Goal: Find specific fact

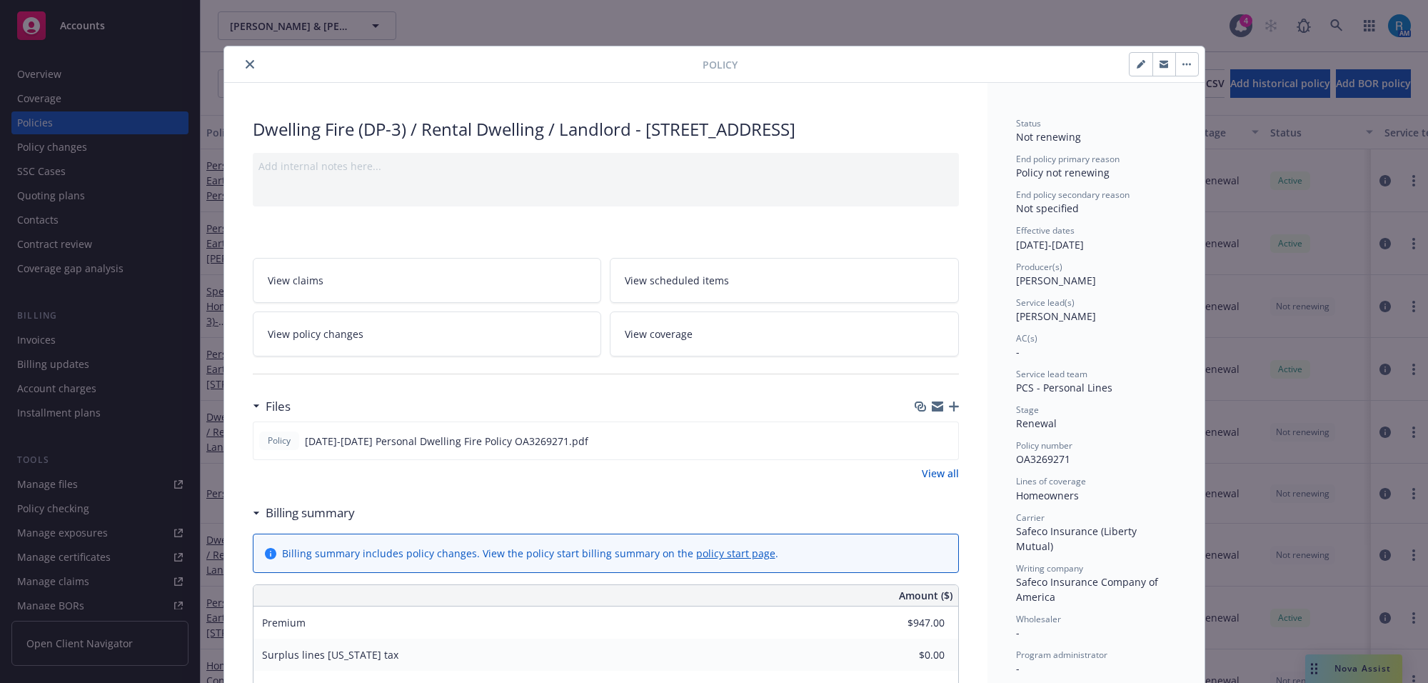
click at [246, 66] on icon "close" at bounding box center [250, 64] width 9 height 9
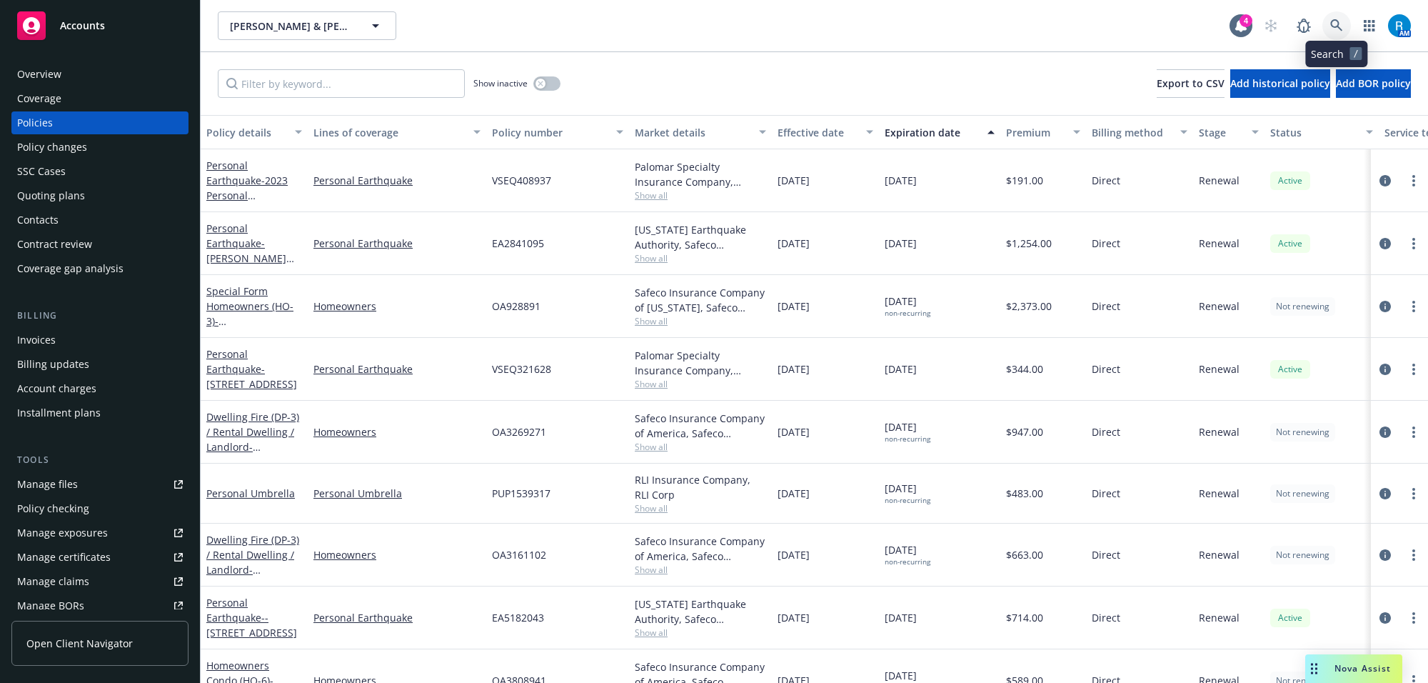
click at [1336, 29] on icon at bounding box center [1337, 25] width 13 height 13
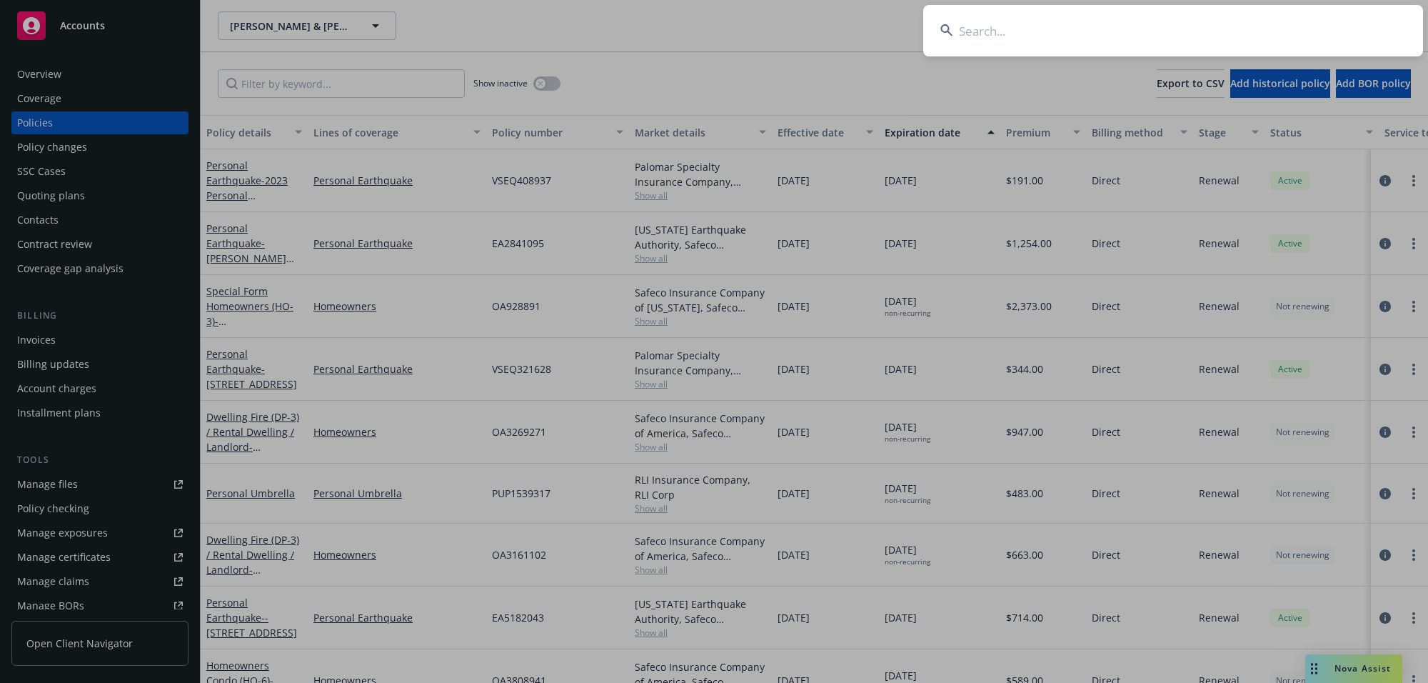
type input "Rhodes, Darryl A"
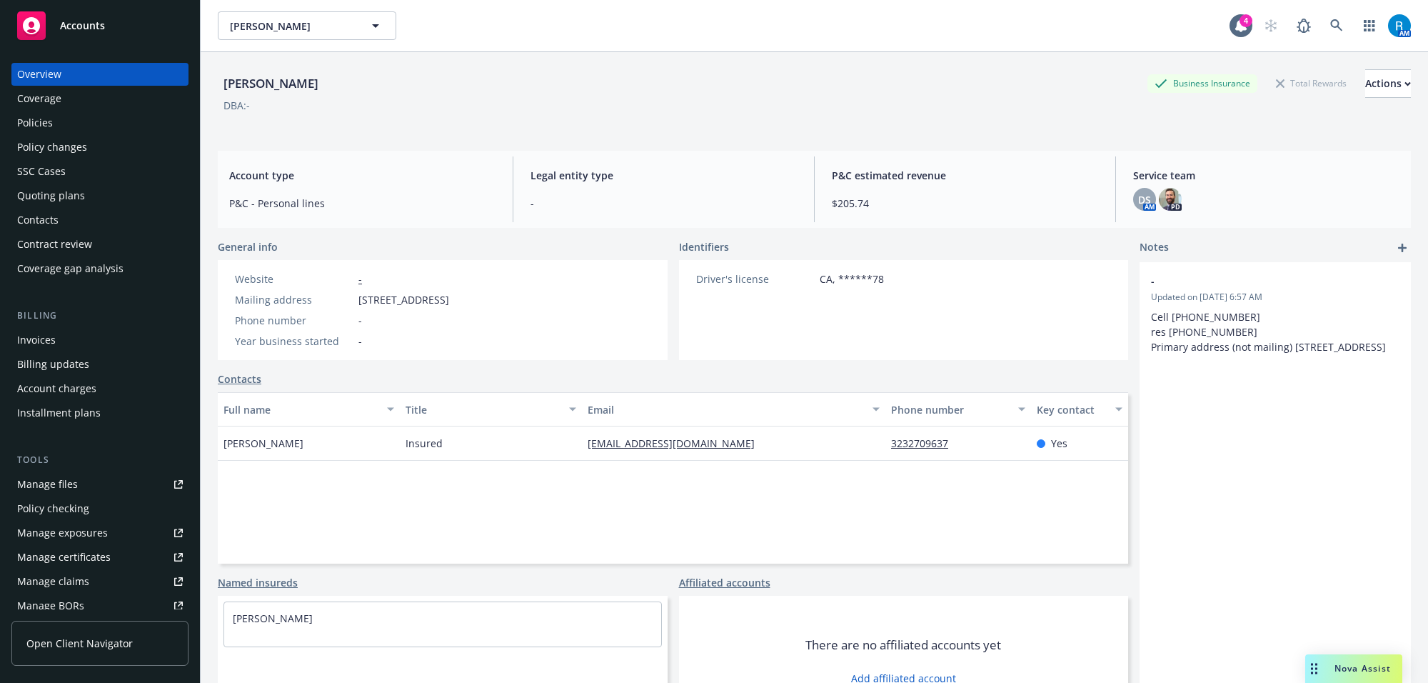
drag, startPoint x: 216, startPoint y: 448, endPoint x: 307, endPoint y: 452, distance: 91.5
click at [305, 452] on div "Rhodes, Darryl A Business Insurance Total Rewards Actions DBA: - Account type P…" at bounding box center [815, 393] width 1228 height 683
copy span "Darryl A Rhodes"
drag, startPoint x: 354, startPoint y: 301, endPoint x: 629, endPoint y: 299, distance: 275.0
click at [466, 299] on div "Website - Mailing address 4508 Atlantic Ave Ste A PMB 505, Long Beach, CA, 9080…" at bounding box center [342, 310] width 249 height 100
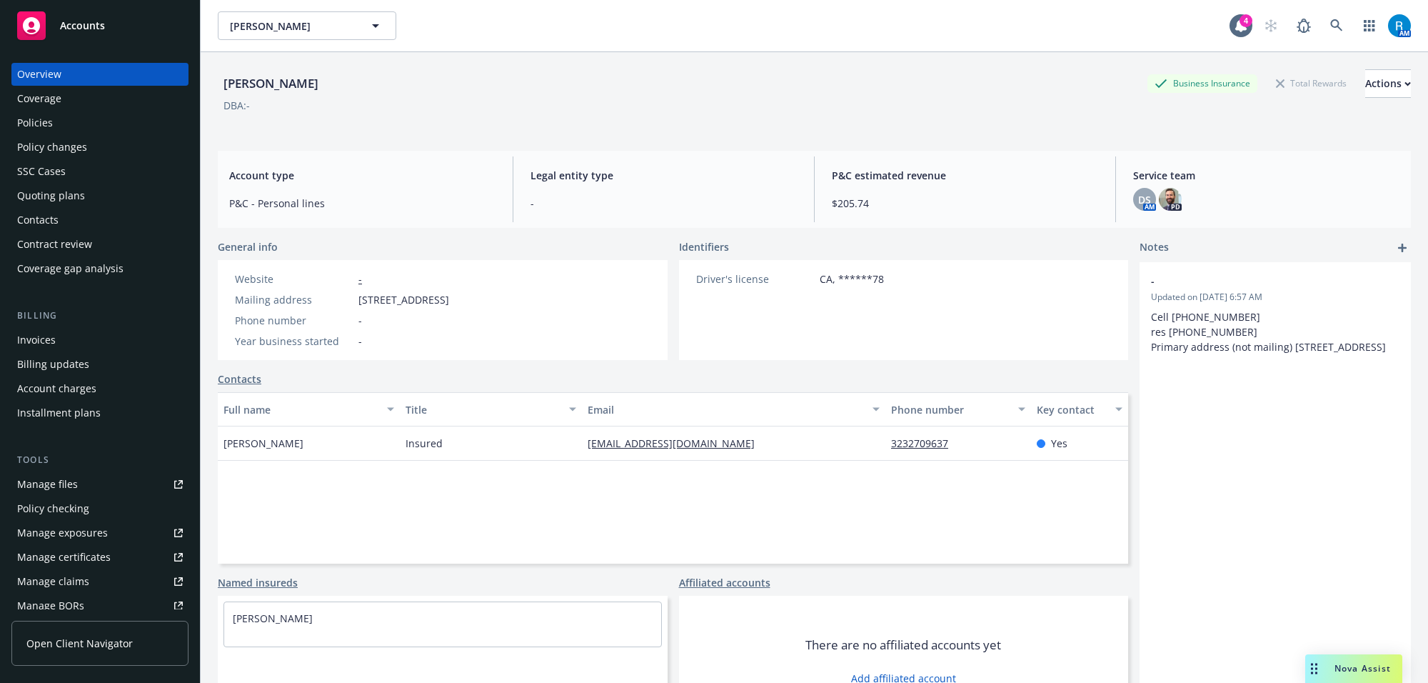
copy div "4508 Atlantic Ave Ste A PMB 505, Long Beach, CA, 90807"
click at [65, 122] on div "Policies" at bounding box center [100, 122] width 166 height 23
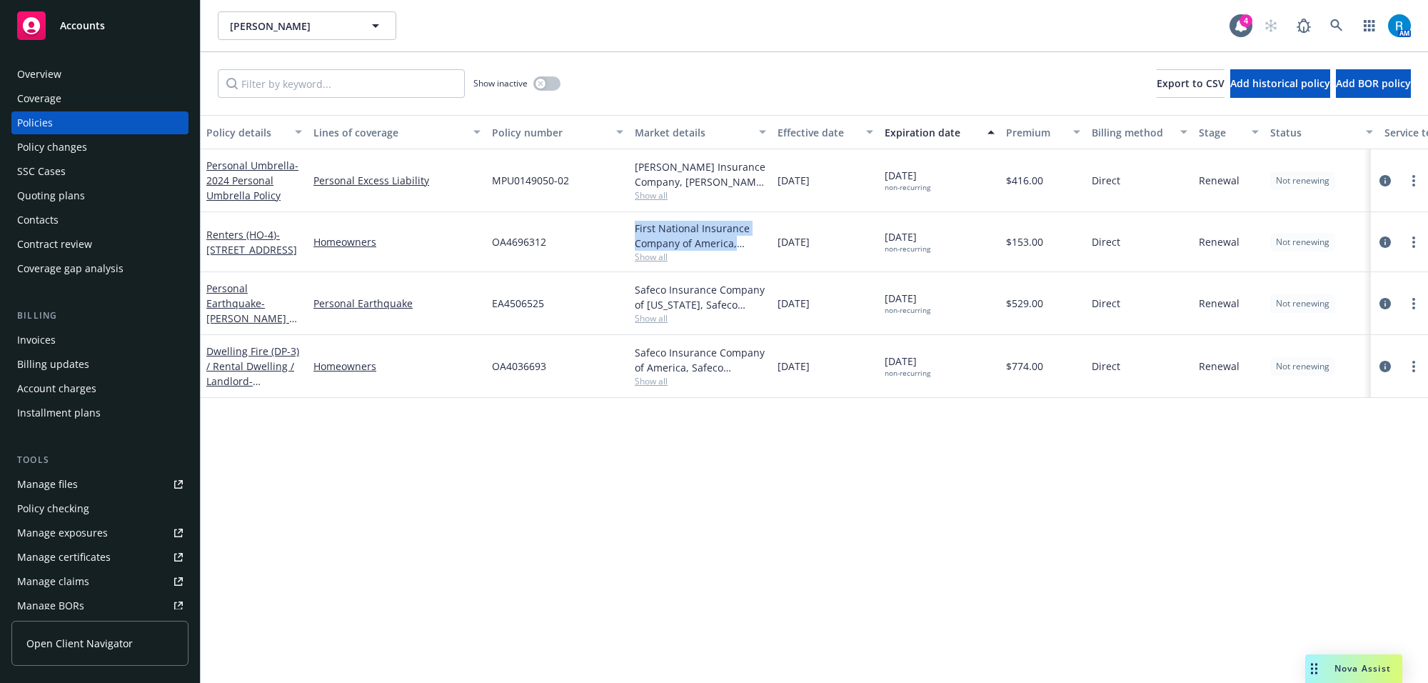
drag, startPoint x: 633, startPoint y: 226, endPoint x: 733, endPoint y: 243, distance: 102.1
click at [733, 243] on div "First National Insurance Company of America, Safeco Insurance (Liberty Mutual) …" at bounding box center [700, 242] width 143 height 60
copy div "First National Insurance Company of America,"
click at [244, 241] on span "- 3530 ELM AVE UNIT 203 LONG BEACH, CA 90807-3911" at bounding box center [251, 242] width 91 height 29
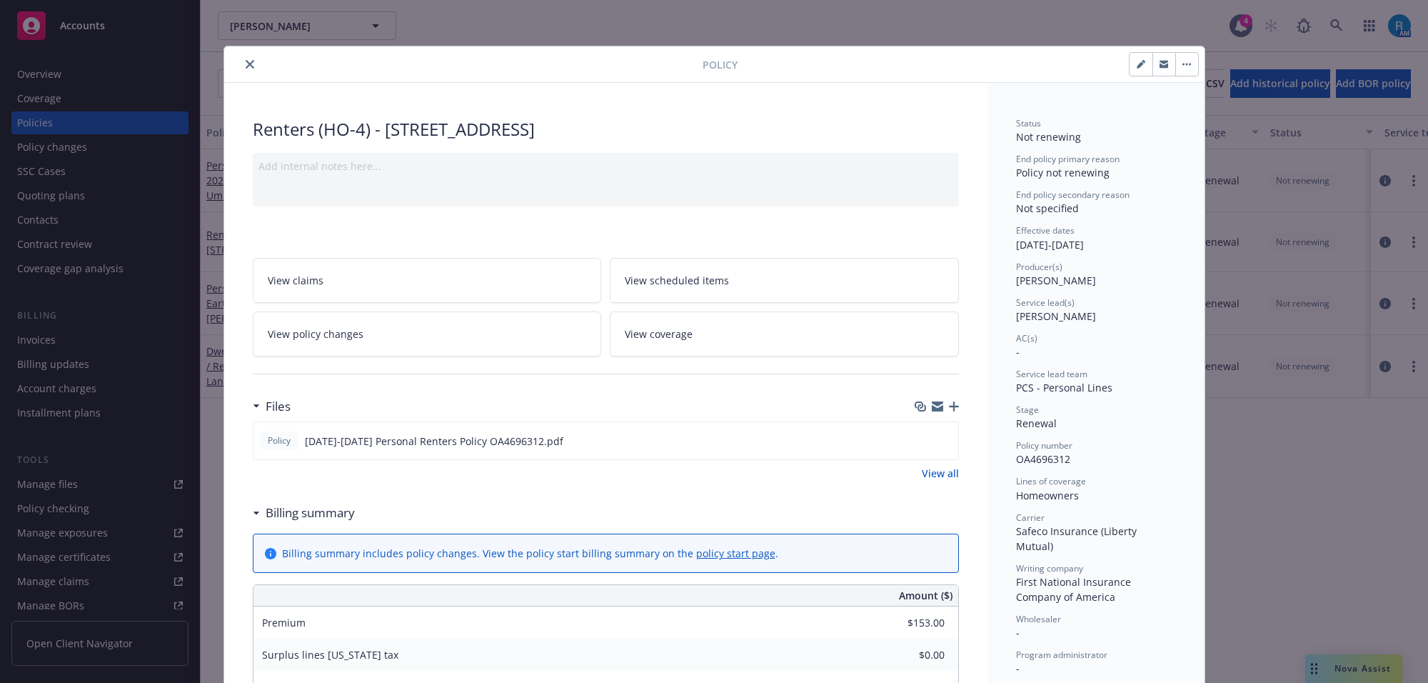
click at [726, 289] on link "View scheduled items" at bounding box center [784, 280] width 349 height 45
click at [246, 61] on icon "close" at bounding box center [250, 64] width 9 height 9
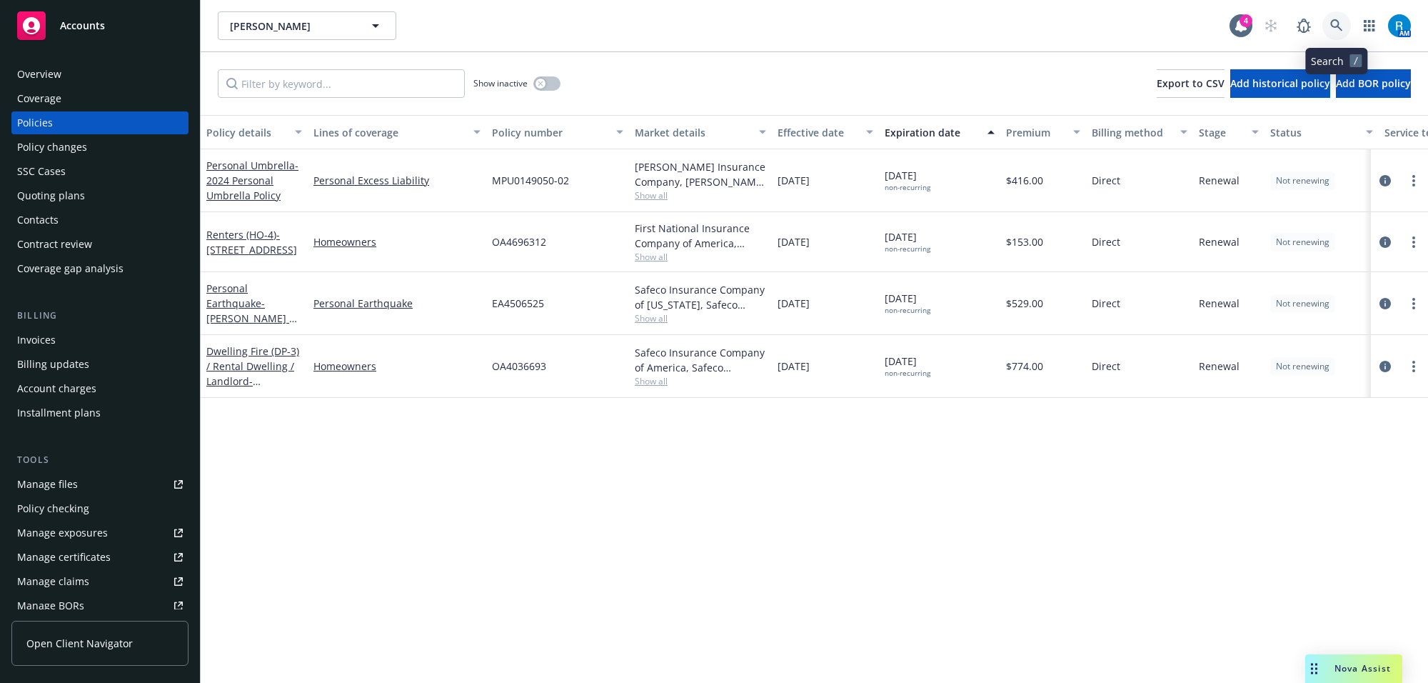
click at [1334, 29] on icon at bounding box center [1337, 25] width 13 height 13
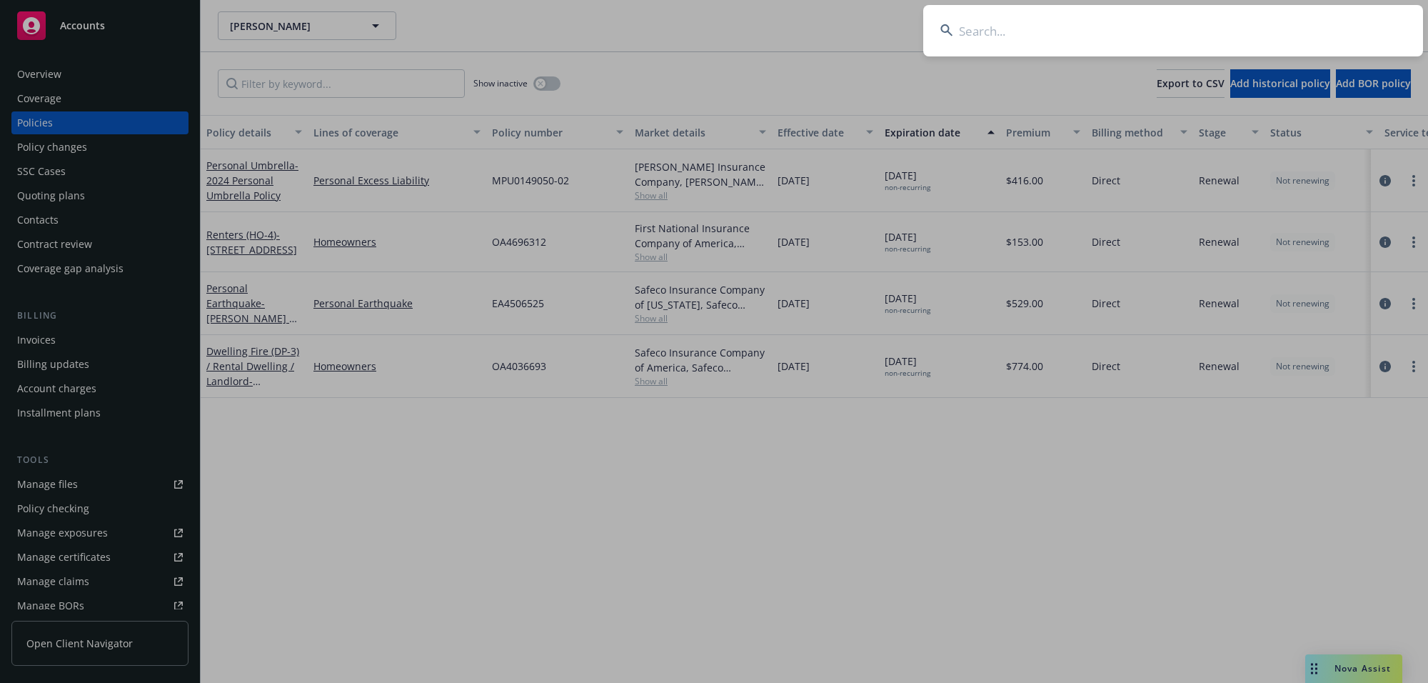
type input "Zinelis, Margo"
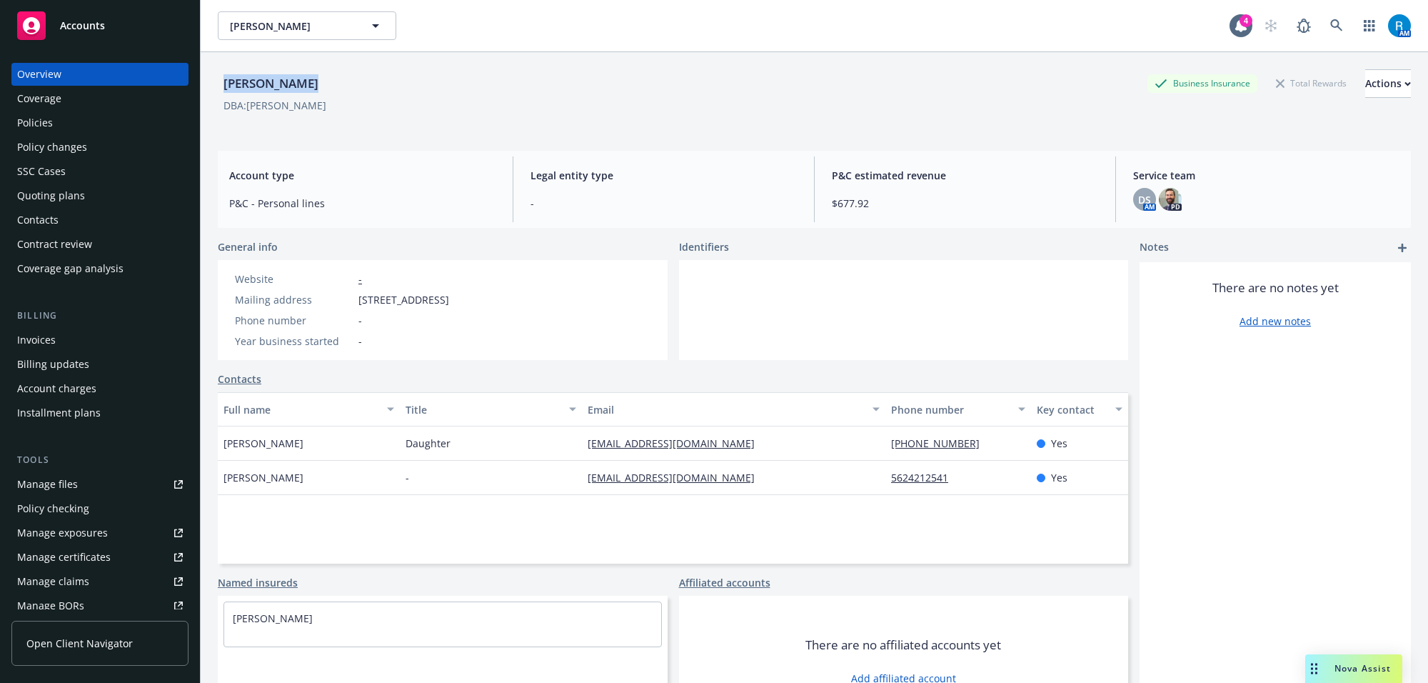
drag, startPoint x: 219, startPoint y: 84, endPoint x: 386, endPoint y: 94, distance: 168.2
click at [380, 84] on div "Margo Zinelis Business Insurance Total Rewards Actions" at bounding box center [814, 83] width 1193 height 29
copy div "[PERSON_NAME]"
drag, startPoint x: 404, startPoint y: 298, endPoint x: 578, endPoint y: 293, distance: 174.3
click at [578, 293] on div "Website - Mailing address 6010 Sugarwood St, Lakewood, CA, 90713 Phone number -…" at bounding box center [443, 310] width 450 height 100
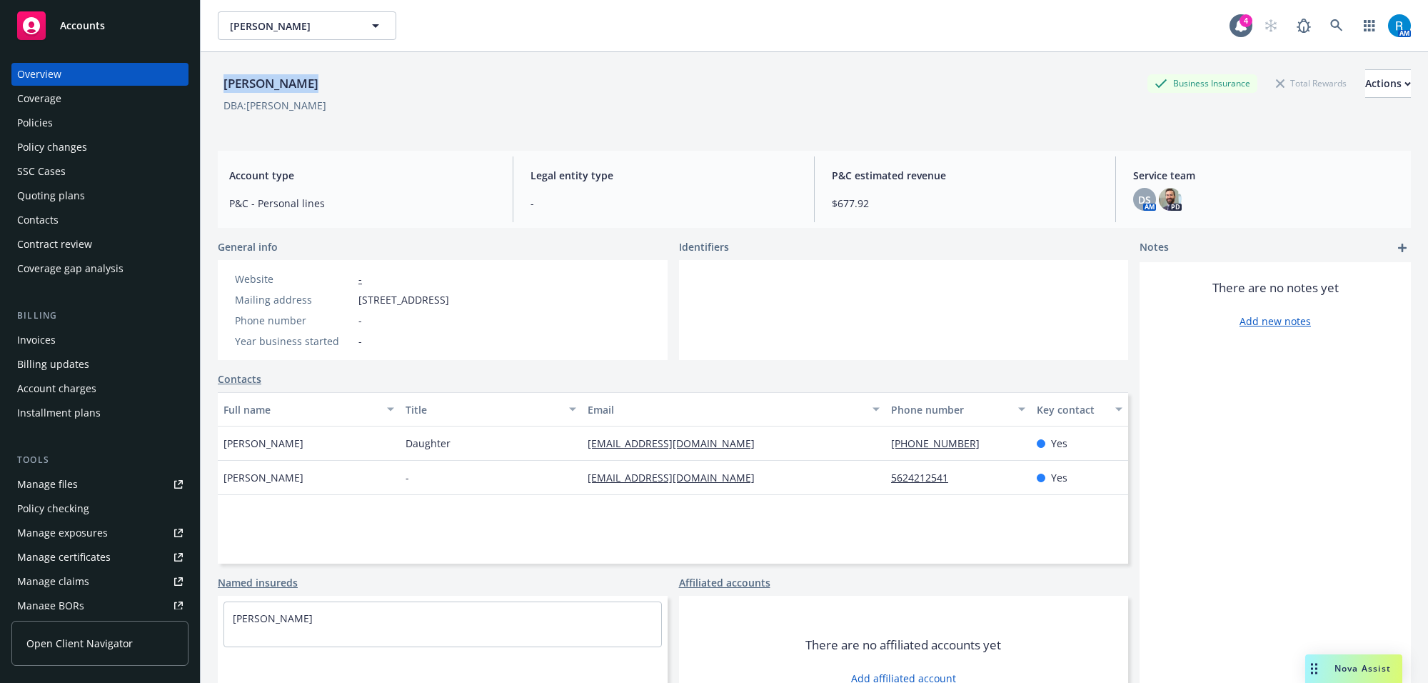
copy div "6010 Sugarwood St, Lakewood, CA, 90713"
click at [74, 122] on div "Policies" at bounding box center [100, 122] width 166 height 23
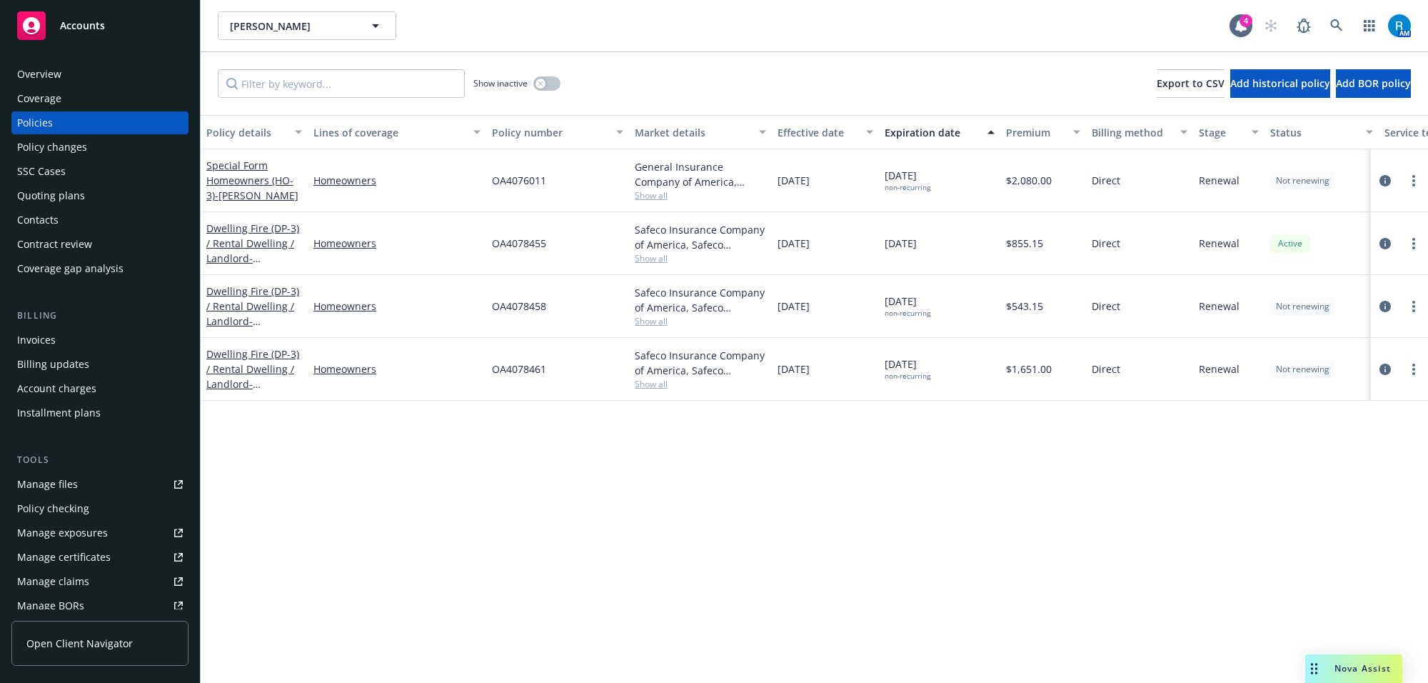
click at [38, 69] on div "Overview" at bounding box center [39, 74] width 44 height 23
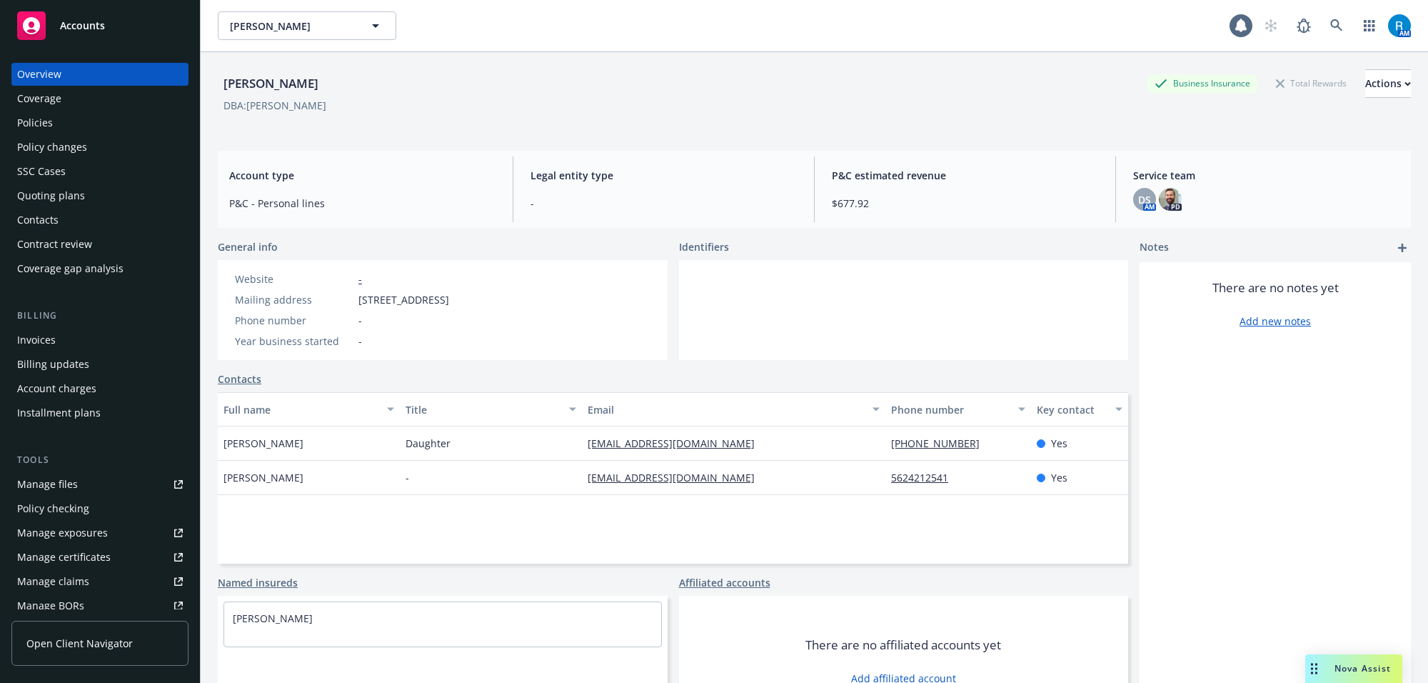
click at [34, 111] on div "Policies" at bounding box center [35, 122] width 36 height 23
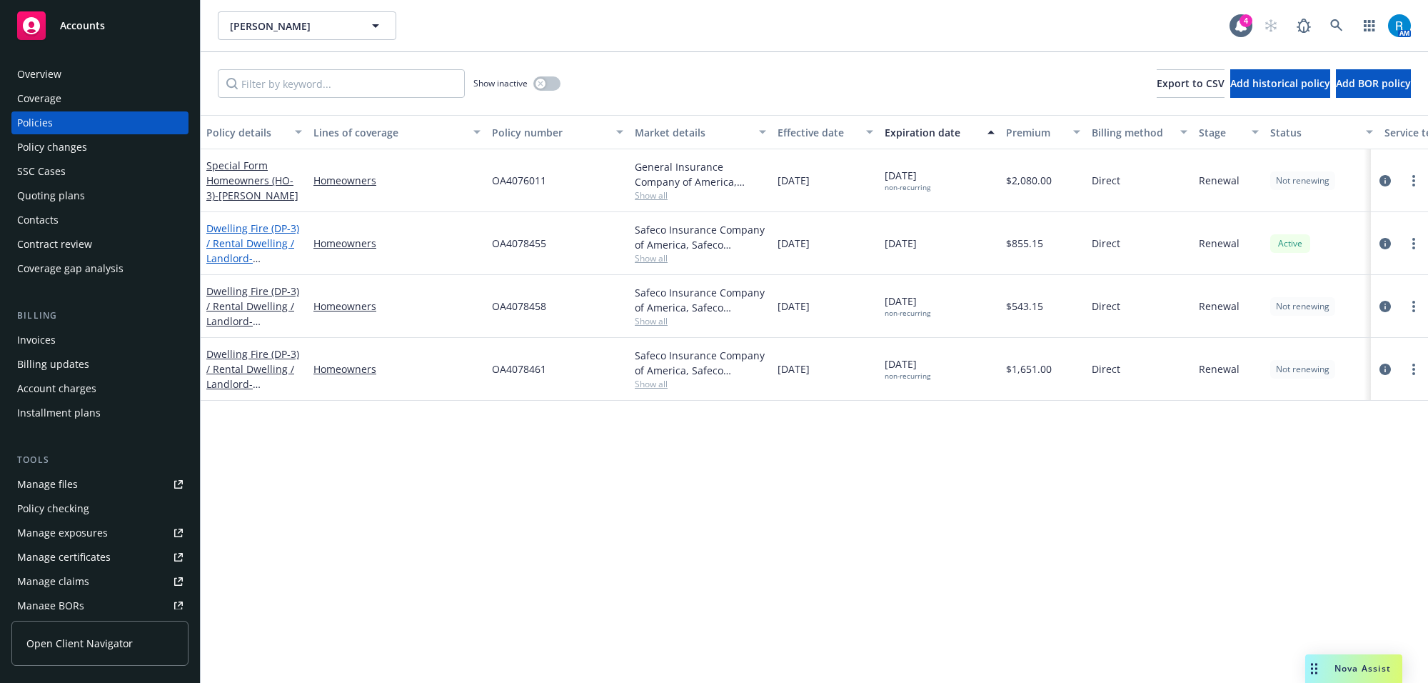
click at [225, 238] on link "Dwelling Fire (DP-3) / Rental Dwelling / Landlord - 6007 PRIORY ST BELL GARDENS…" at bounding box center [252, 250] width 93 height 59
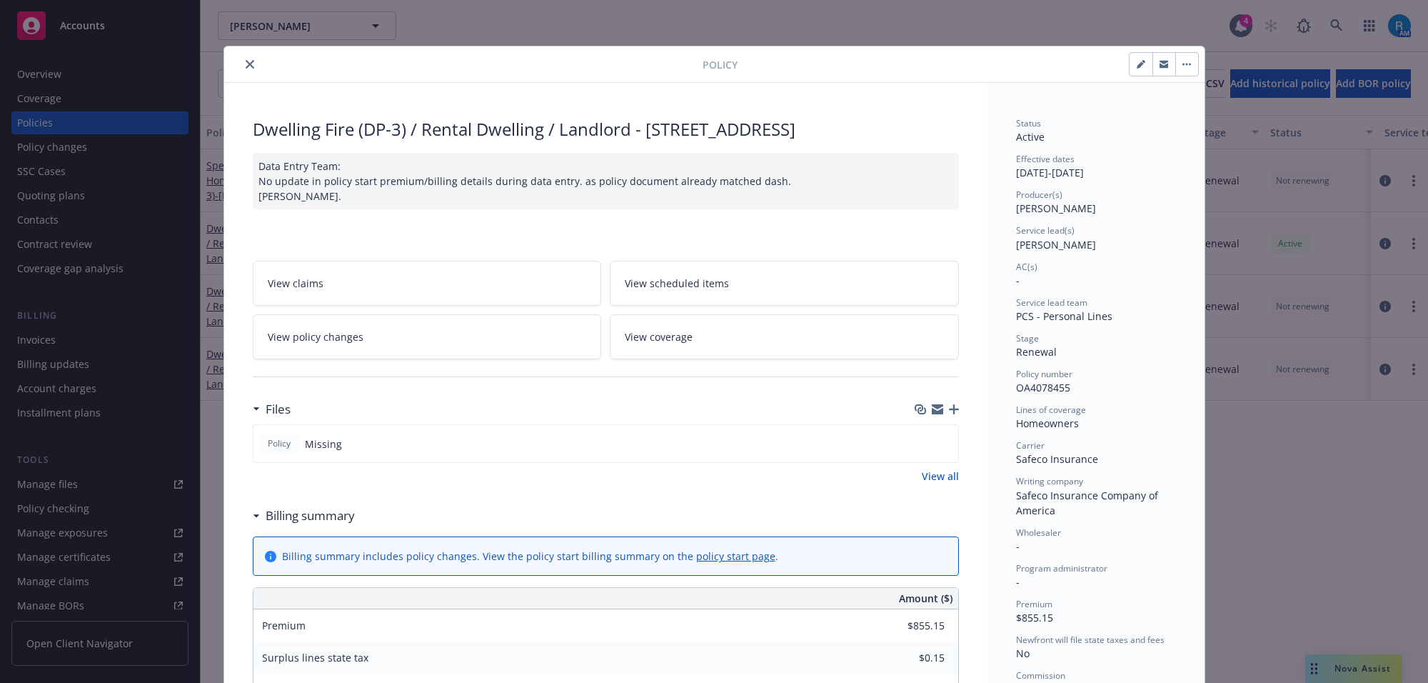
click at [680, 291] on span "View scheduled items" at bounding box center [677, 283] width 104 height 15
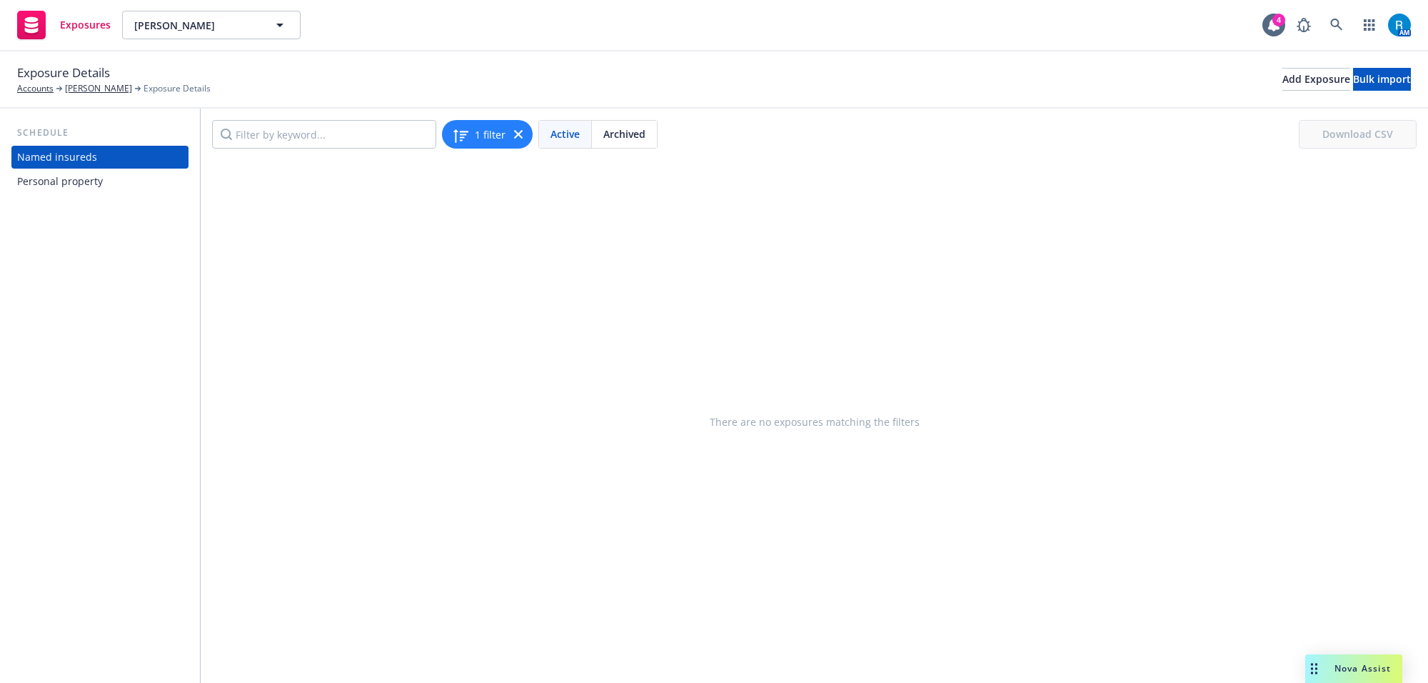
click at [41, 184] on div "Personal property" at bounding box center [60, 181] width 86 height 23
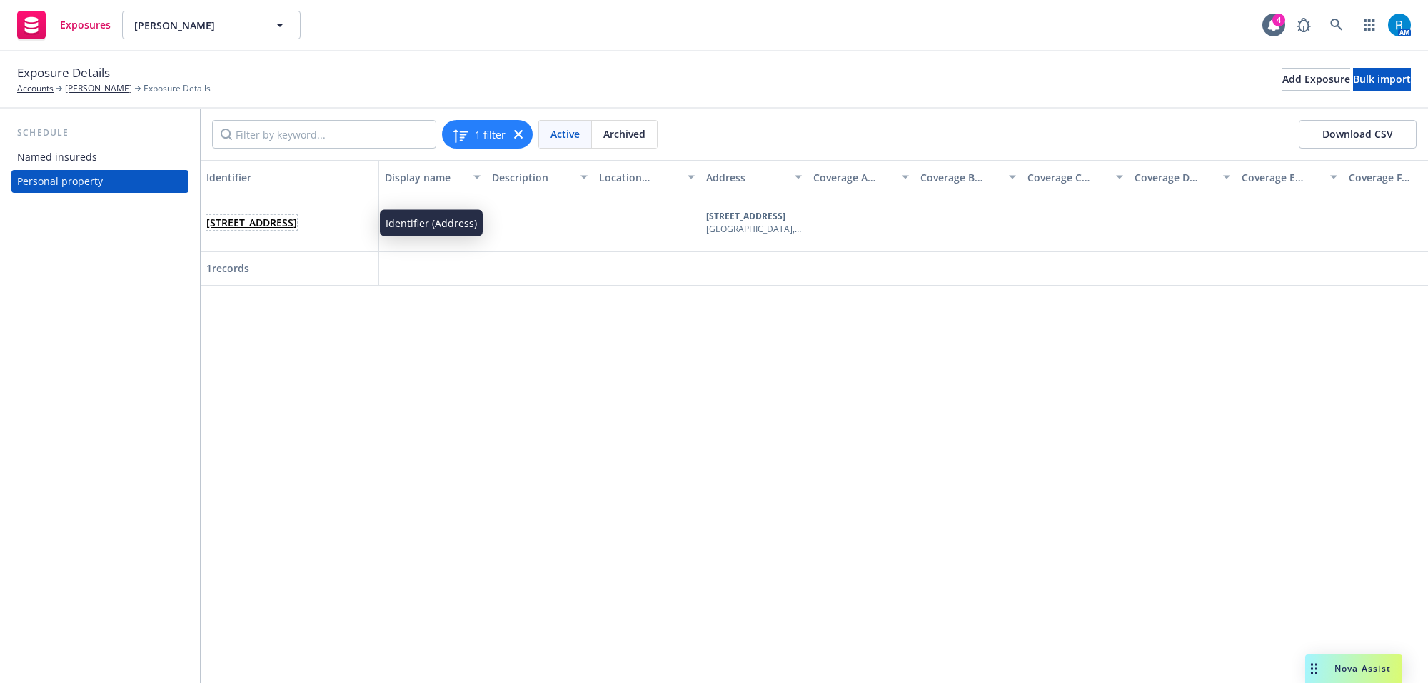
click at [284, 216] on link "4538 PASADENA AVE LONG BEACH, LONG BEACH, CA, 90807, USA" at bounding box center [251, 223] width 91 height 14
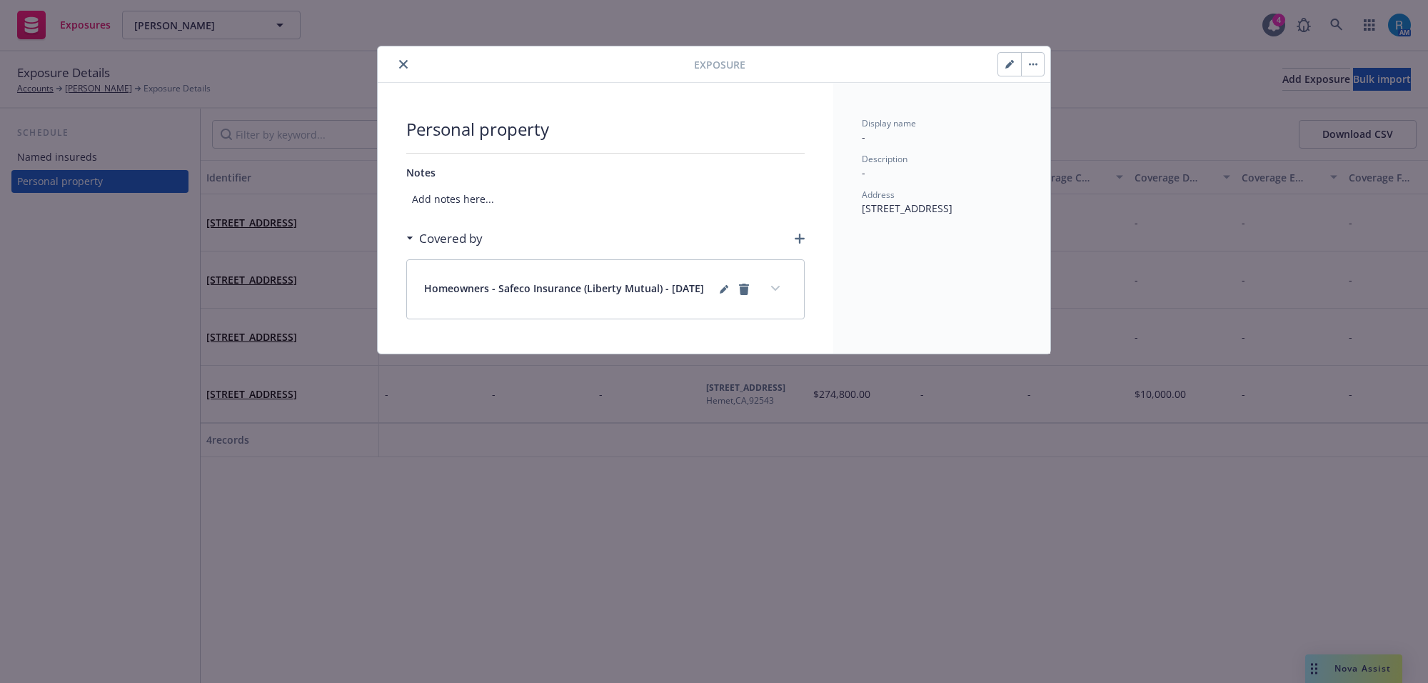
click at [399, 63] on icon "close" at bounding box center [403, 64] width 9 height 9
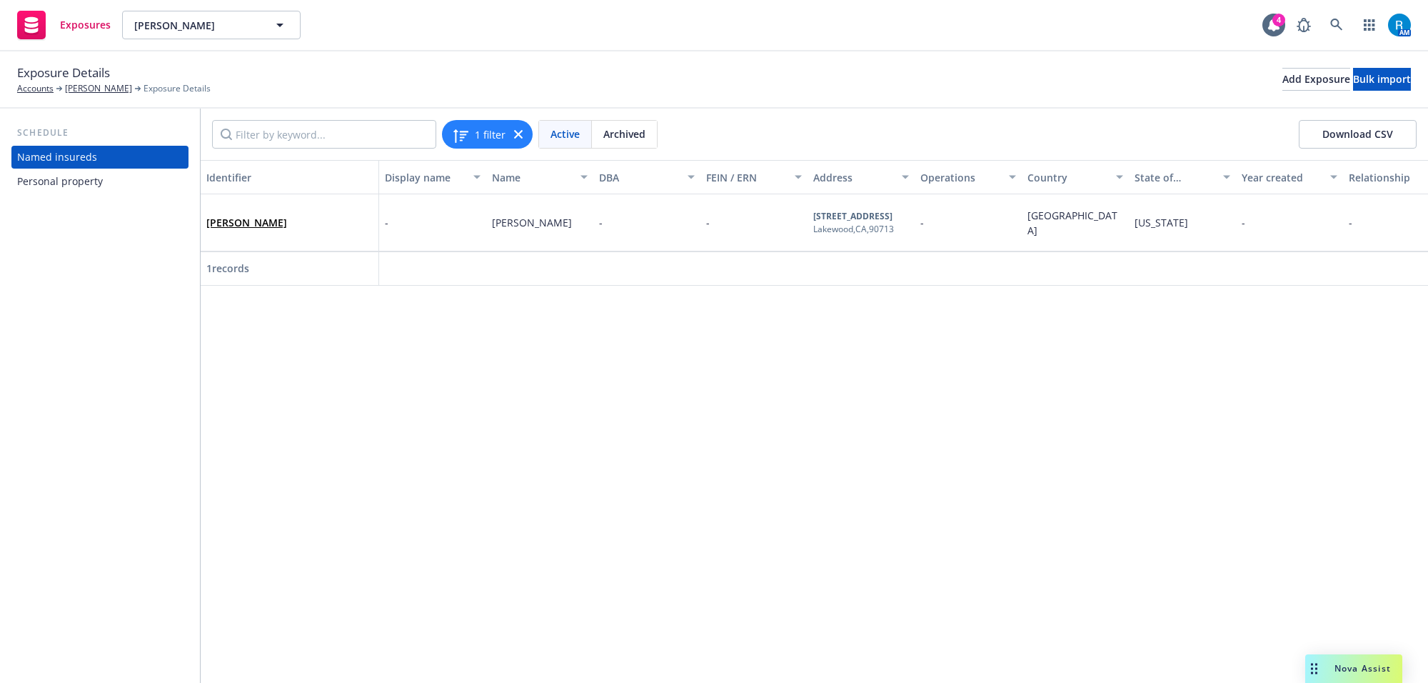
click at [121, 180] on div "Personal property" at bounding box center [100, 181] width 166 height 23
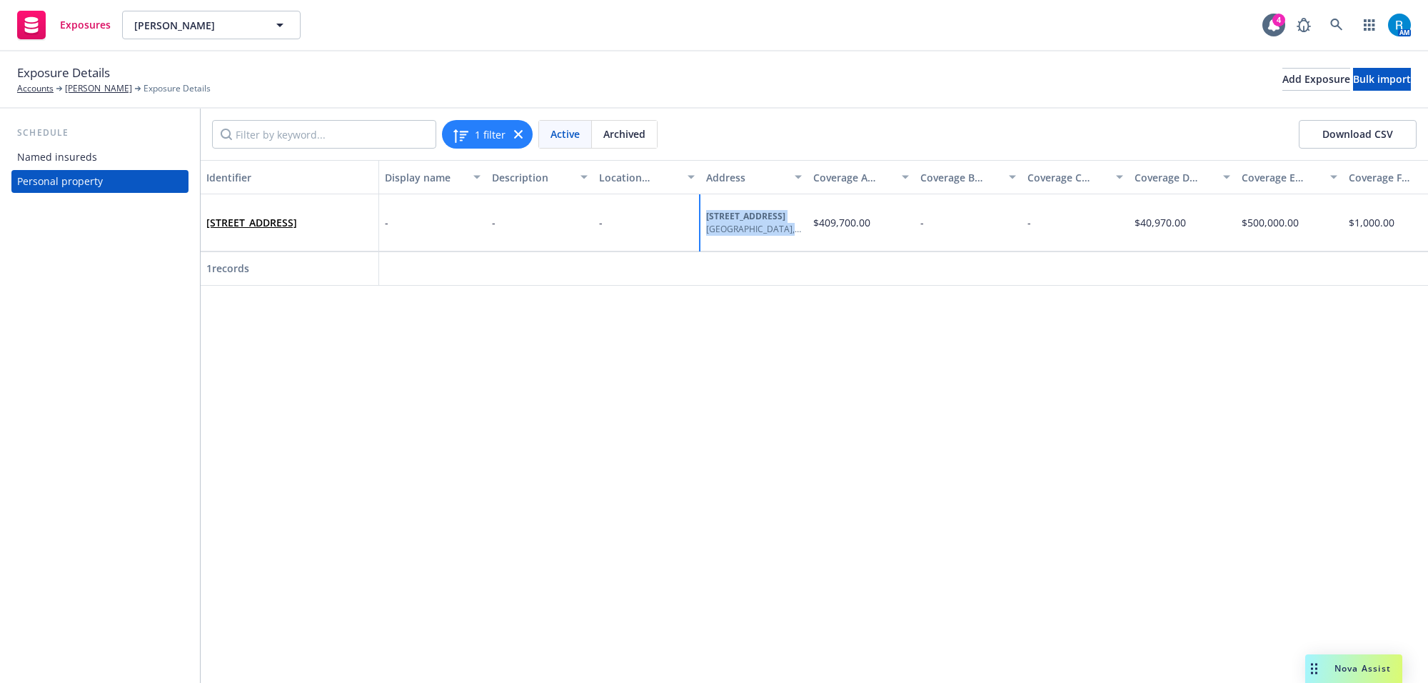
drag, startPoint x: 701, startPoint y: 214, endPoint x: 811, endPoint y: 229, distance: 110.9
copy span "[STREET_ADDRESS]"
